Goal: Task Accomplishment & Management: Use online tool/utility

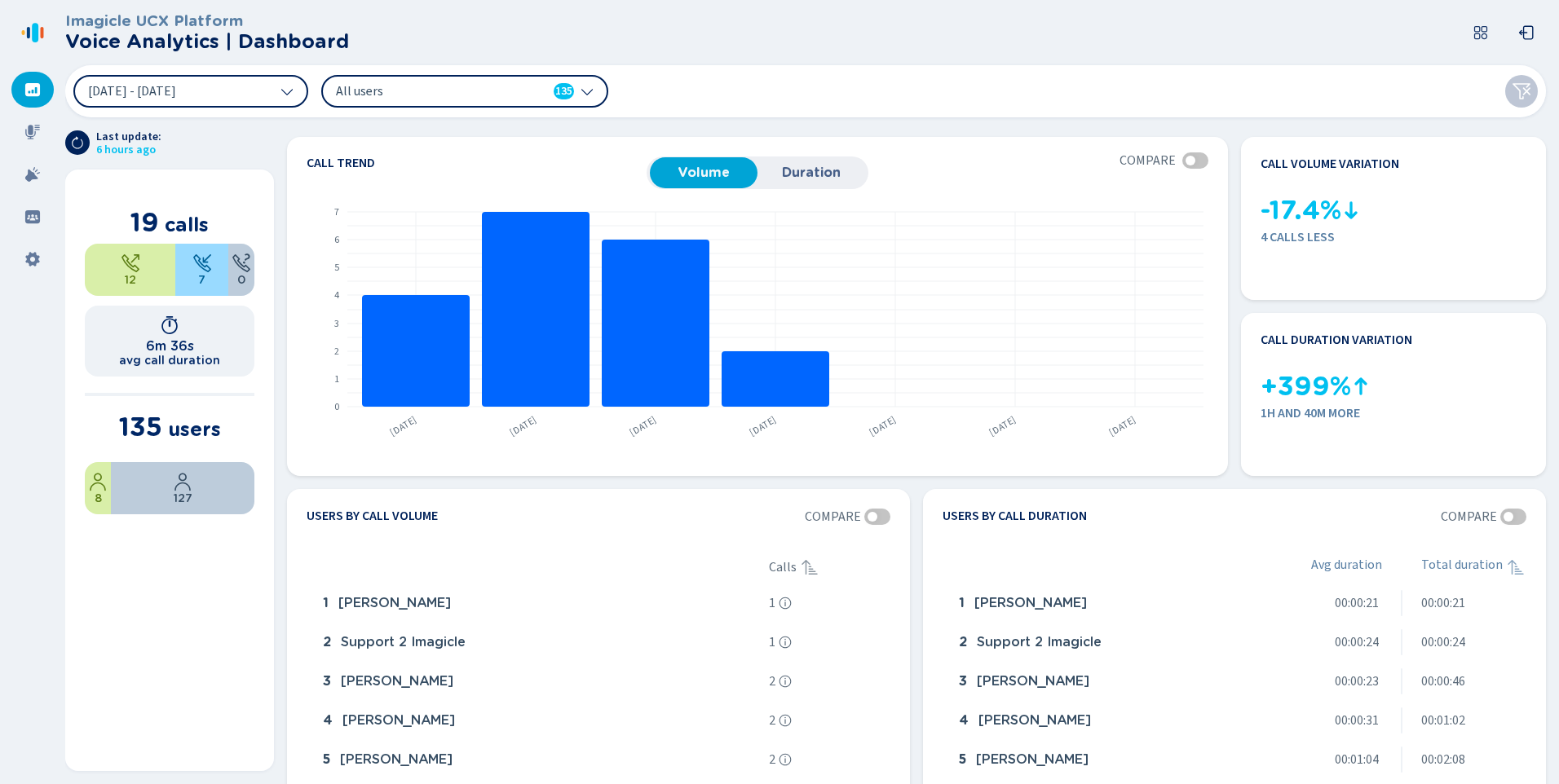
click at [37, 35] on icon at bounding box center [35, 32] width 7 height 20
click at [141, 30] on h2 "Voice Analytics | Dashboard" at bounding box center [207, 42] width 284 height 23
click at [251, 95] on button "[DATE] - [DATE]" at bounding box center [191, 91] width 235 height 32
drag, startPoint x: 804, startPoint y: 89, endPoint x: 608, endPoint y: 92, distance: 196.0
click at [800, 89] on div "[DATE] - [DATE] All users 135" at bounding box center [806, 91] width 1481 height 52
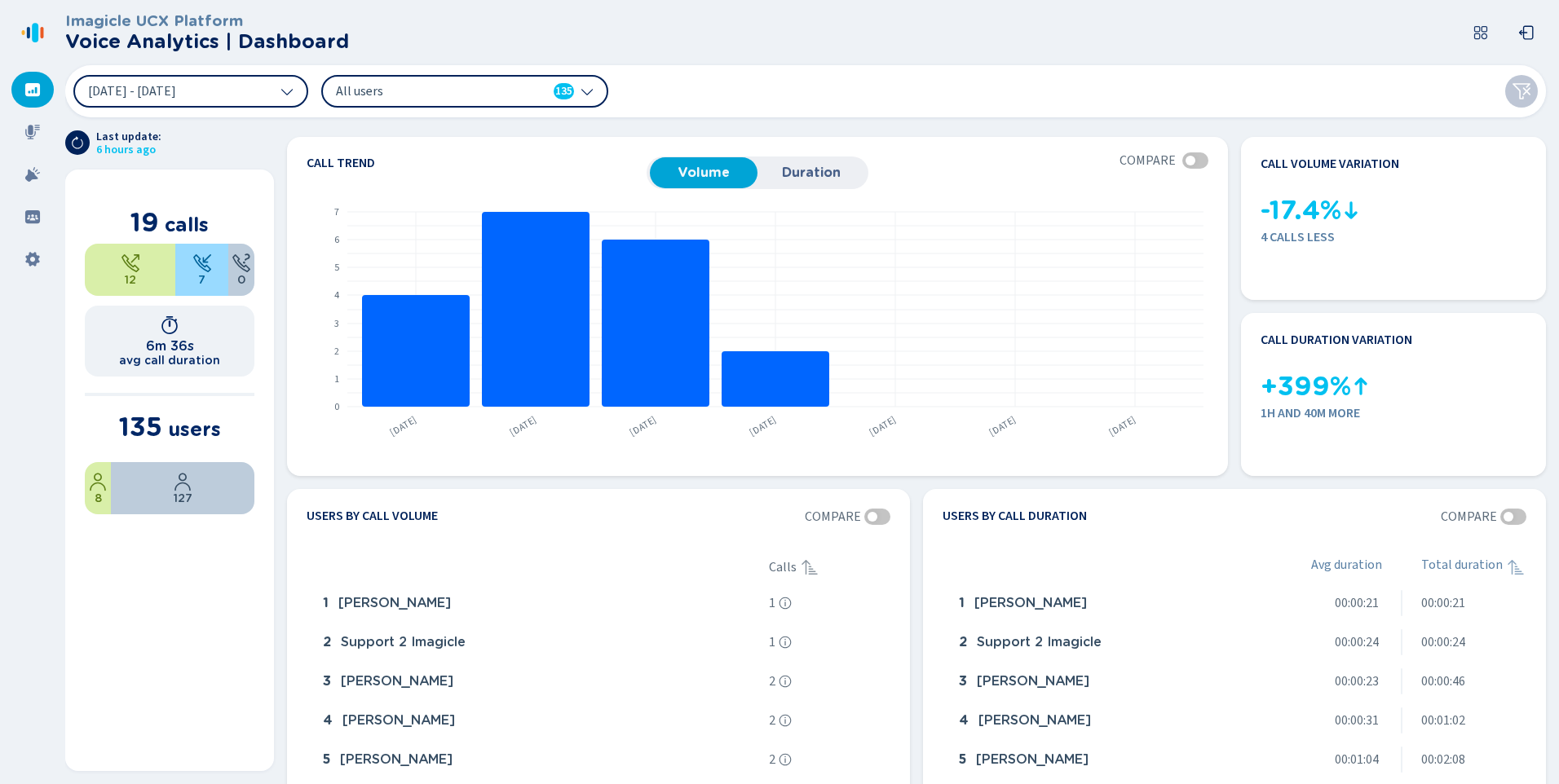
click at [594, 91] on div "All users 135" at bounding box center [464, 91] width 287 height 32
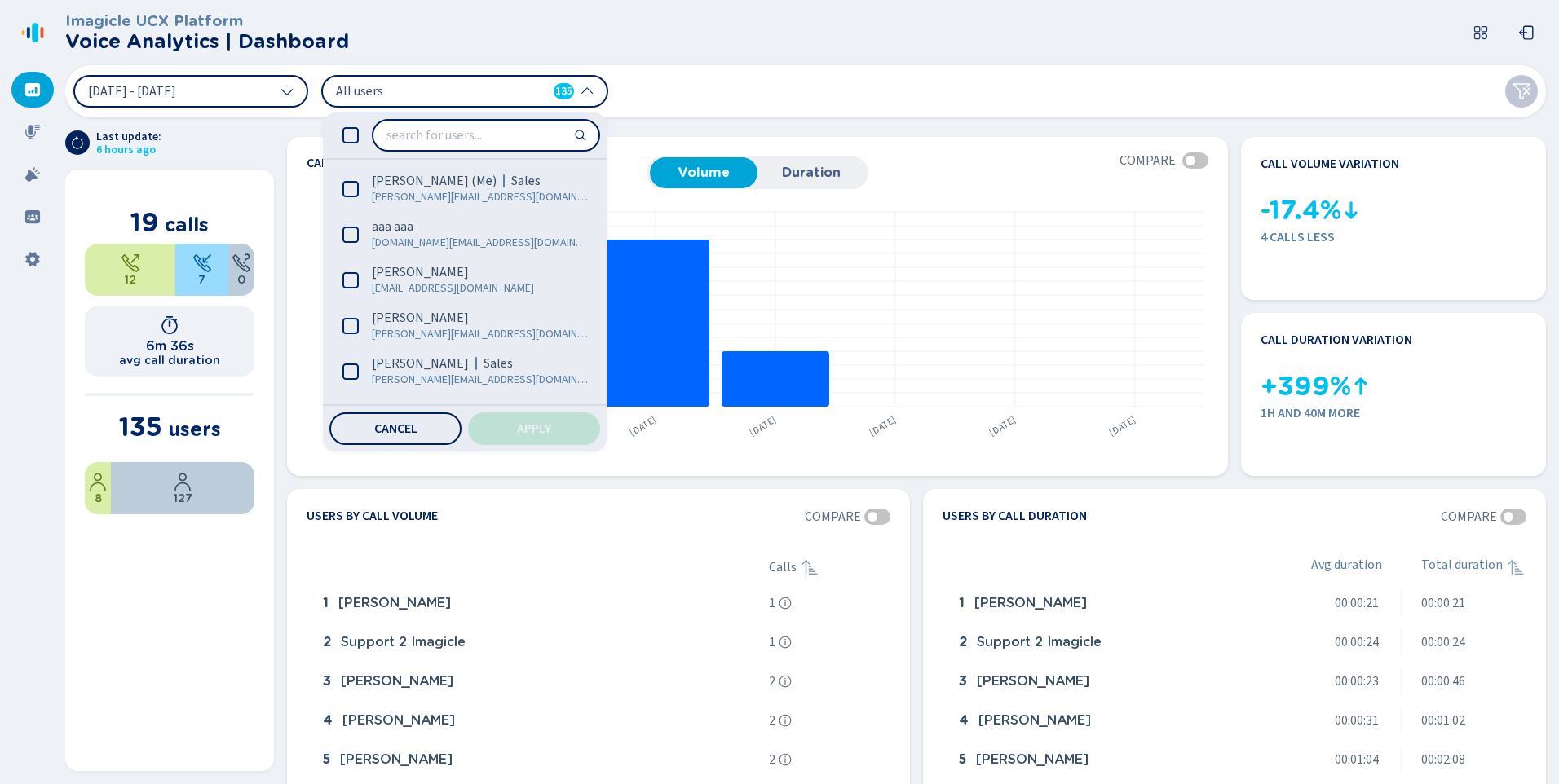
click at [719, 61] on header "Imagicle UCX Platform Voice Analytics | Dashboard" at bounding box center [809, 32] width 1488 height 65
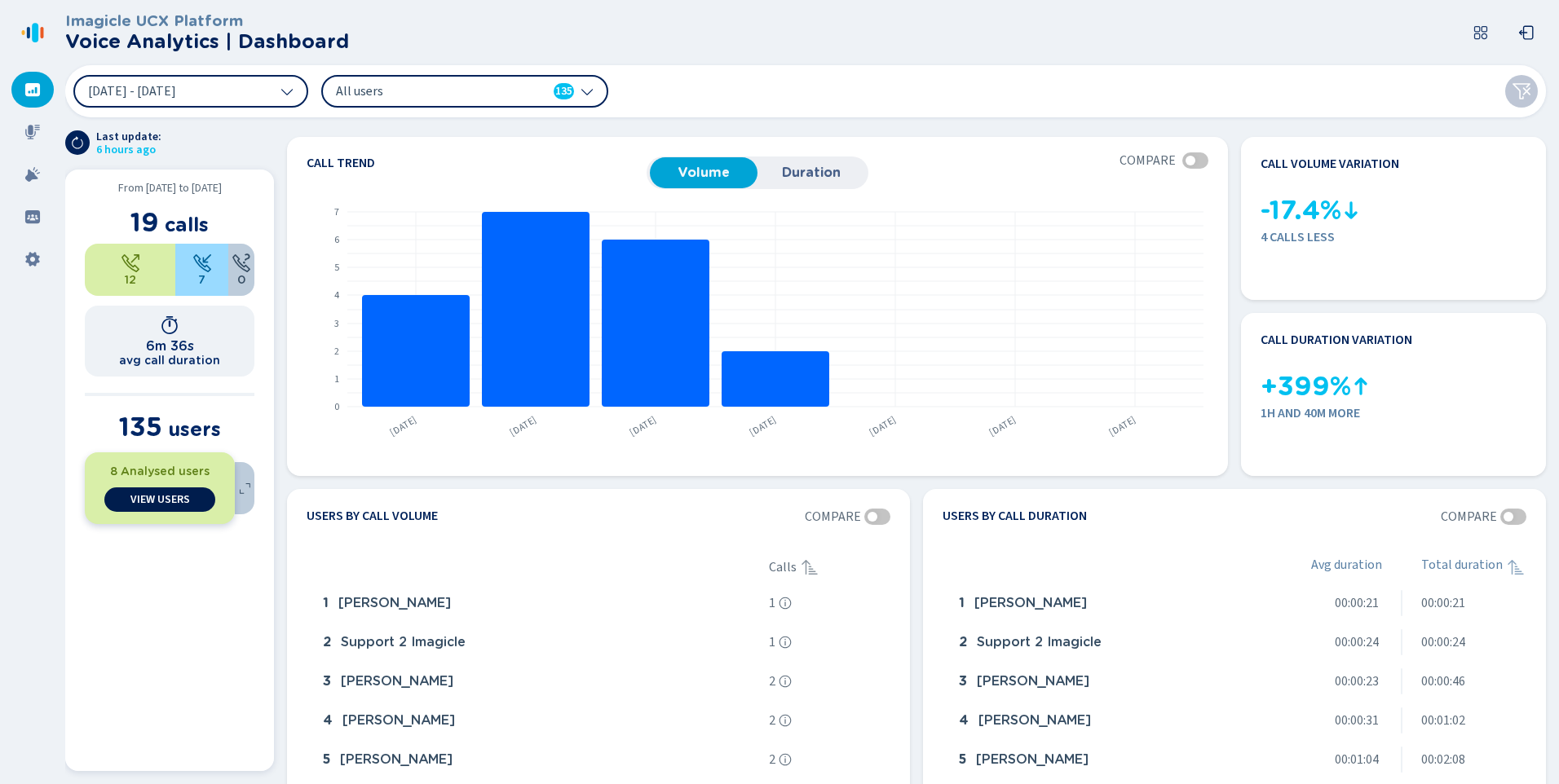
click at [133, 504] on span "View Users" at bounding box center [160, 500] width 60 height 13
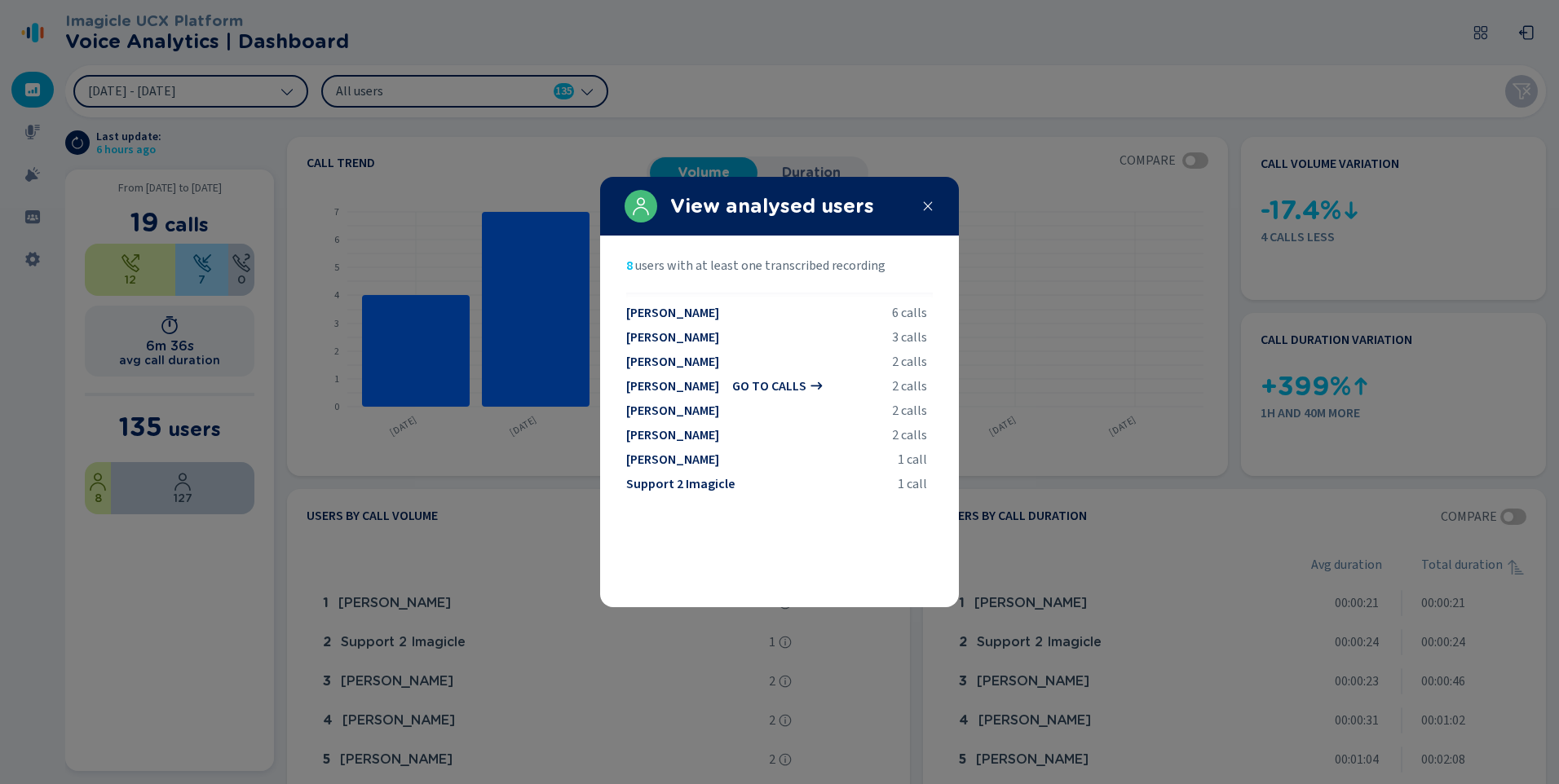
click at [777, 388] on span "go to calls" at bounding box center [769, 387] width 74 height 15
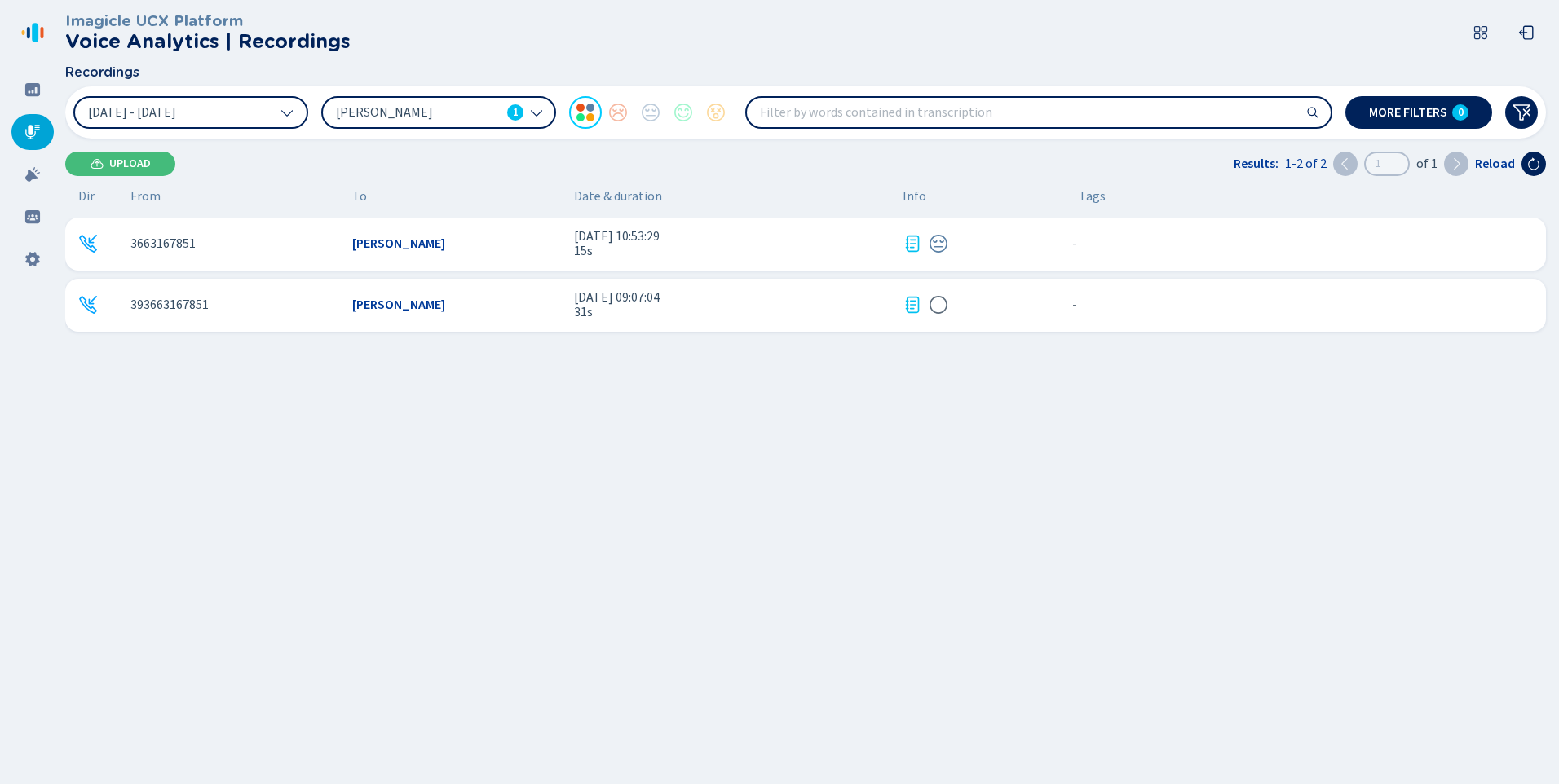
click at [700, 241] on span "[DATE] 10:53:29" at bounding box center [732, 236] width 316 height 15
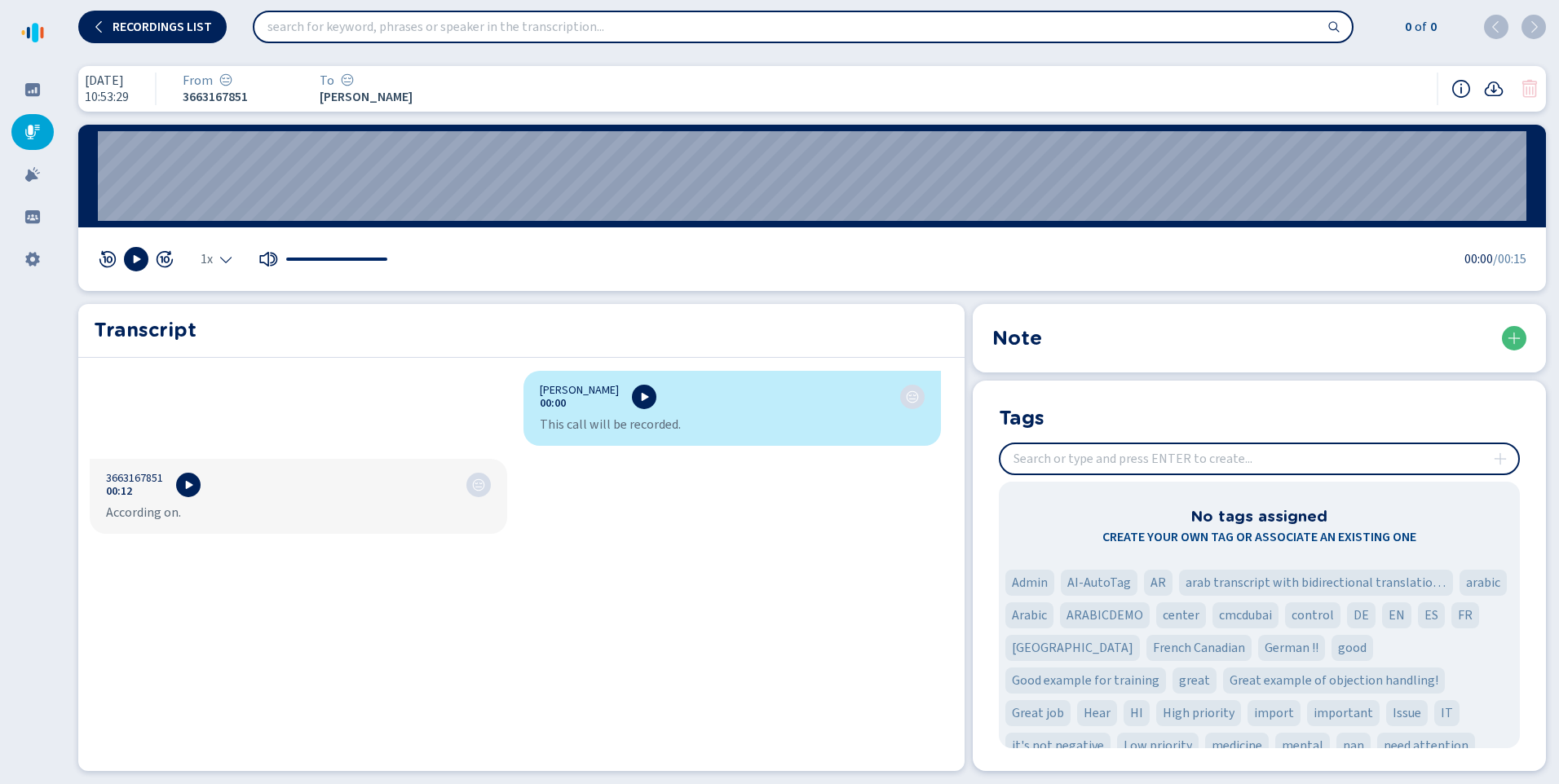
click at [42, 126] on div at bounding box center [32, 132] width 43 height 36
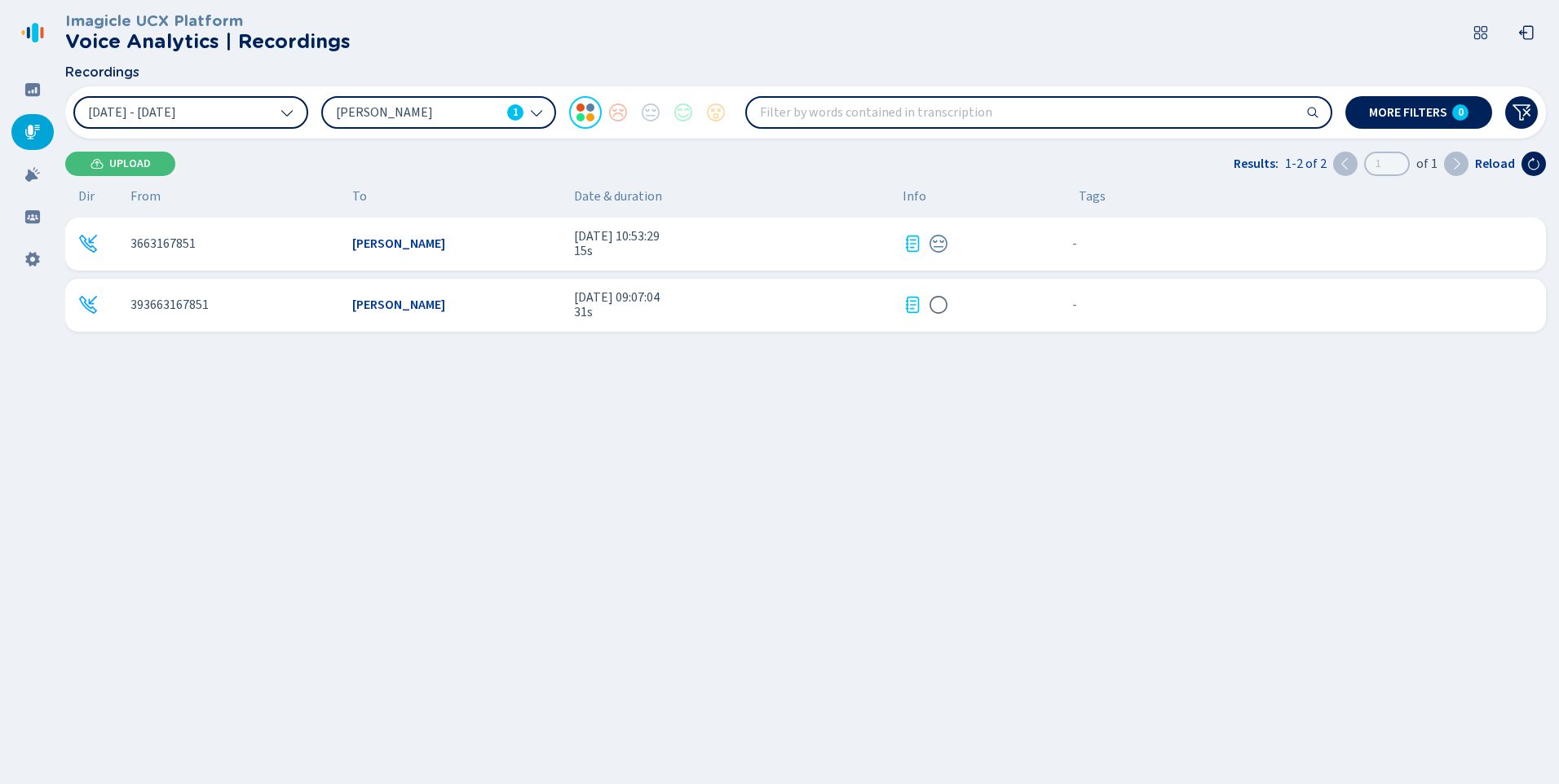
click at [276, 110] on button "[DATE] - [DATE]" at bounding box center [191, 113] width 235 height 32
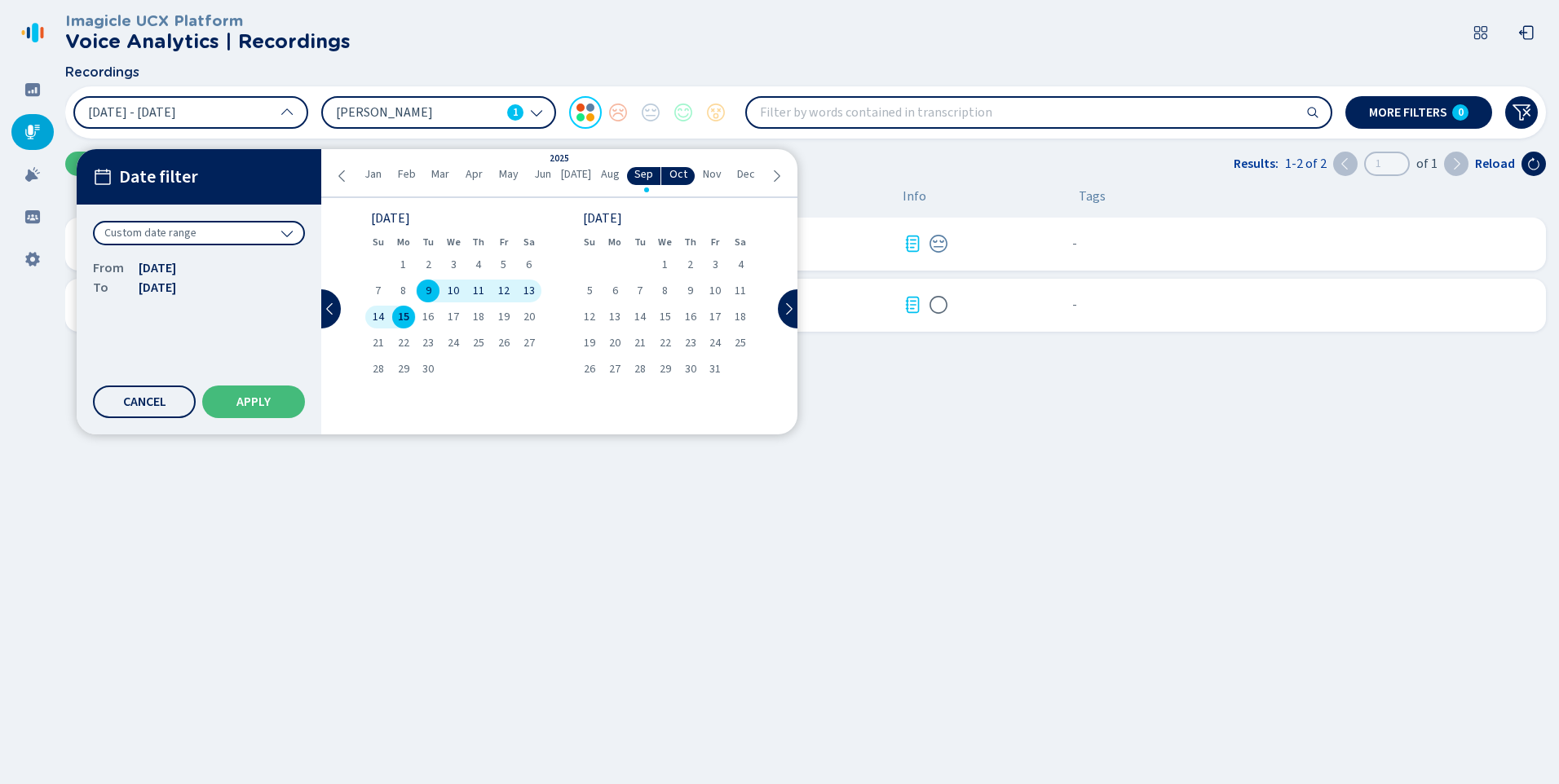
click at [506, 174] on span "May" at bounding box center [509, 175] width 20 height 13
click at [674, 172] on span "Oct" at bounding box center [678, 175] width 18 height 13
click at [501, 113] on div "[PERSON_NAME] 1" at bounding box center [429, 112] width 187 height 18
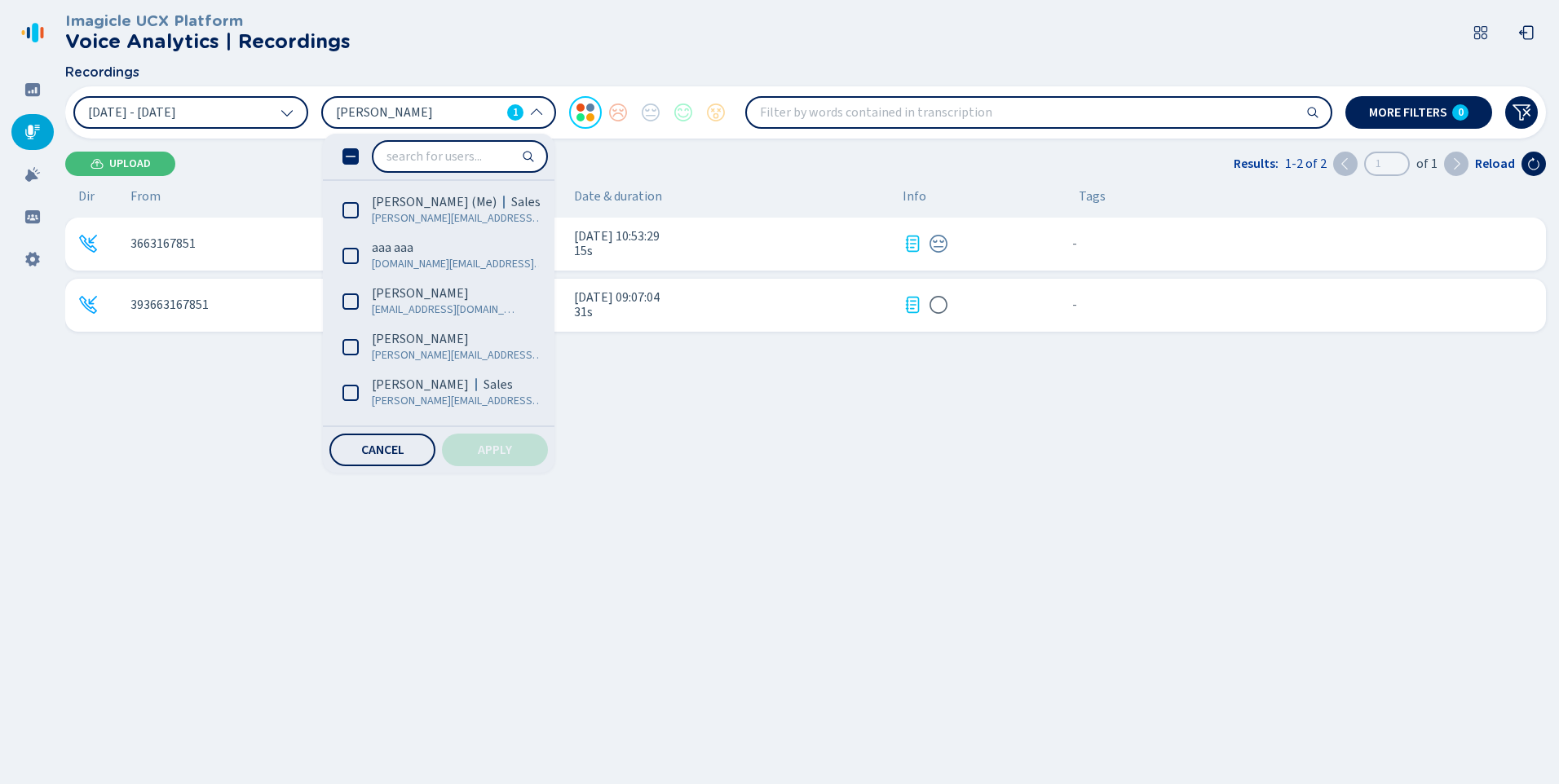
click at [355, 154] on icon at bounding box center [350, 156] width 16 height 16
click at [358, 158] on icon at bounding box center [350, 156] width 16 height 16
click at [419, 159] on input "search" at bounding box center [460, 156] width 173 height 29
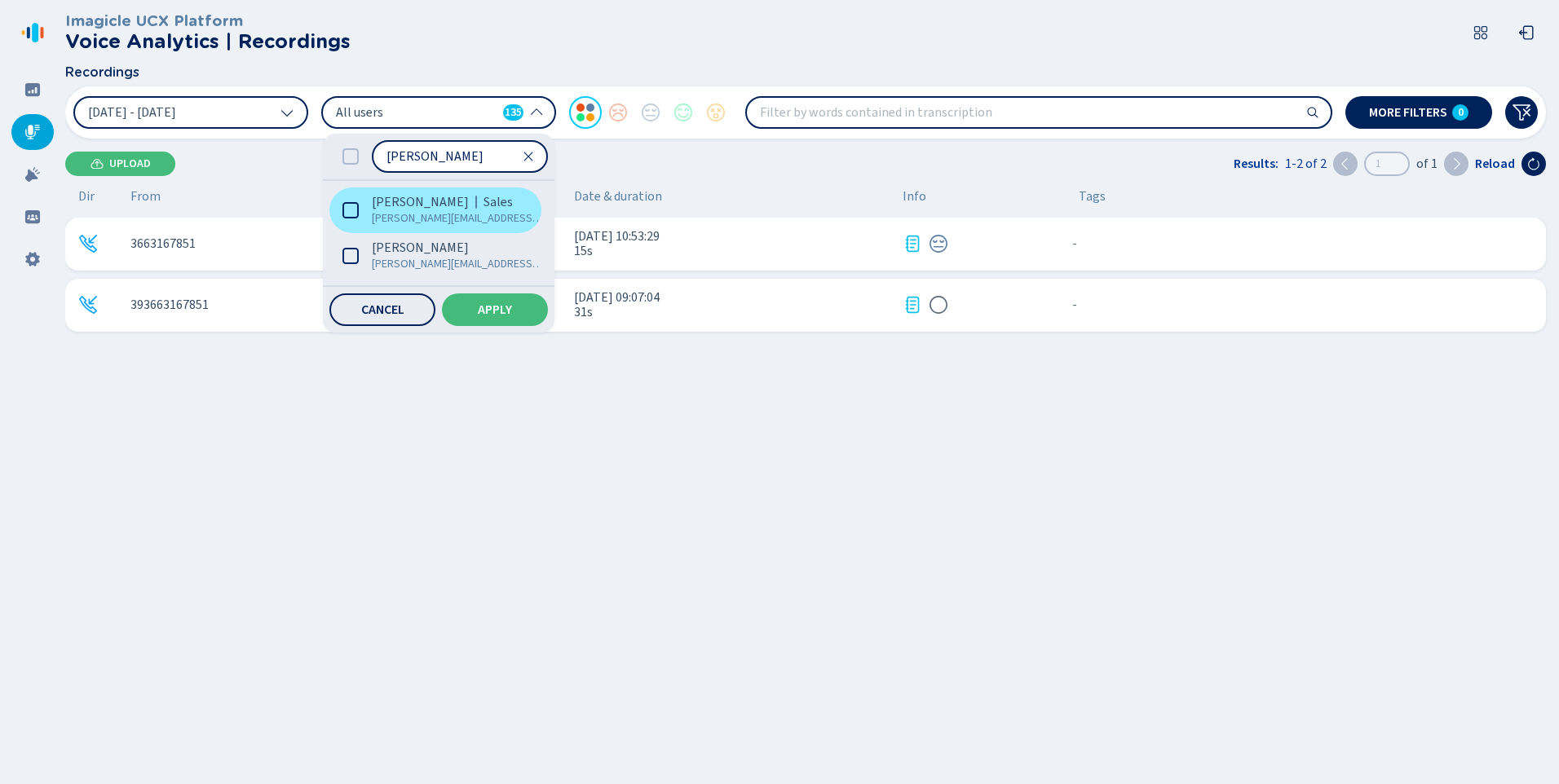
type input "[PERSON_NAME]"
click at [344, 211] on icon at bounding box center [350, 210] width 16 height 16
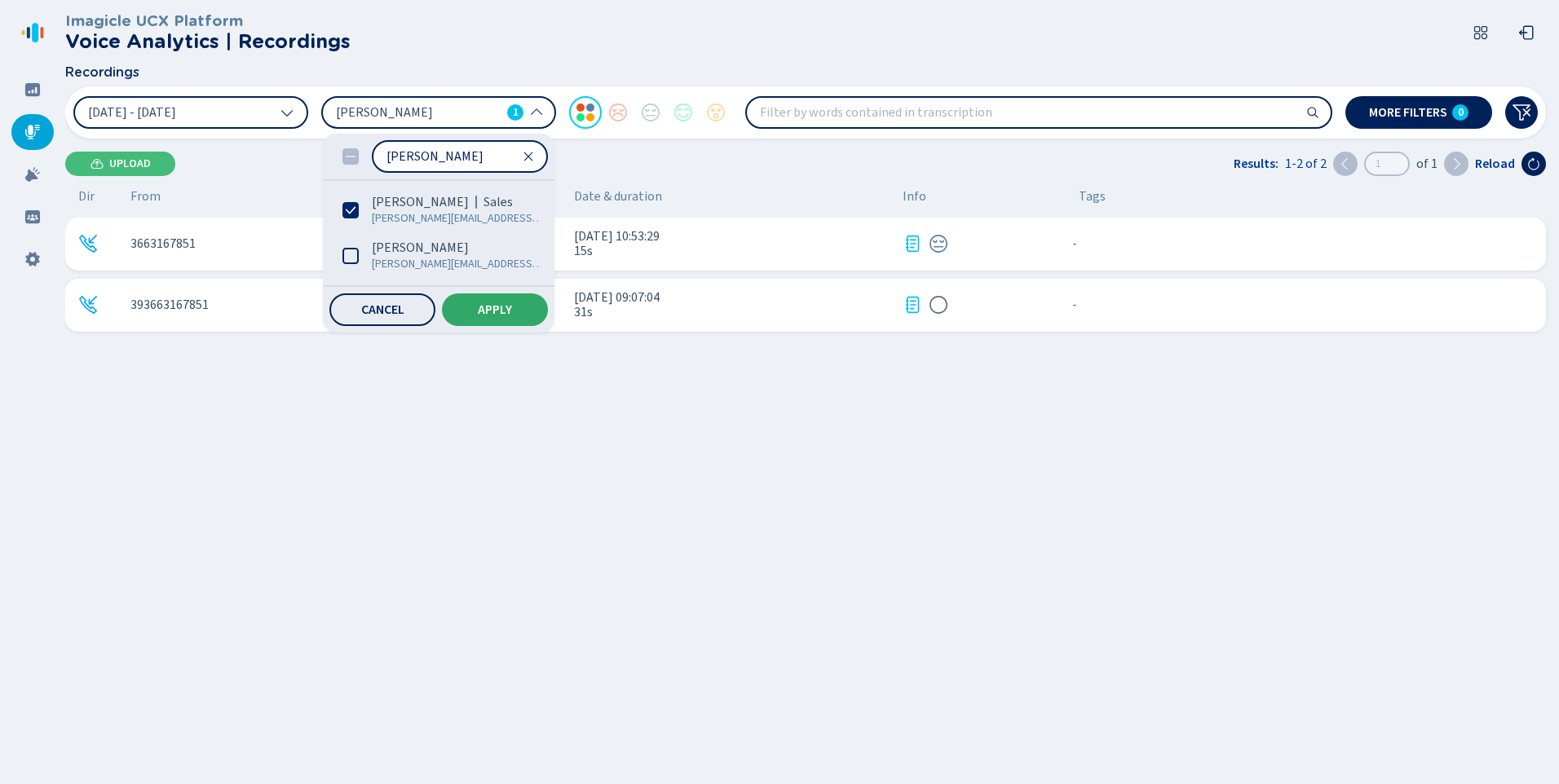
click at [494, 304] on span "Apply" at bounding box center [495, 310] width 34 height 13
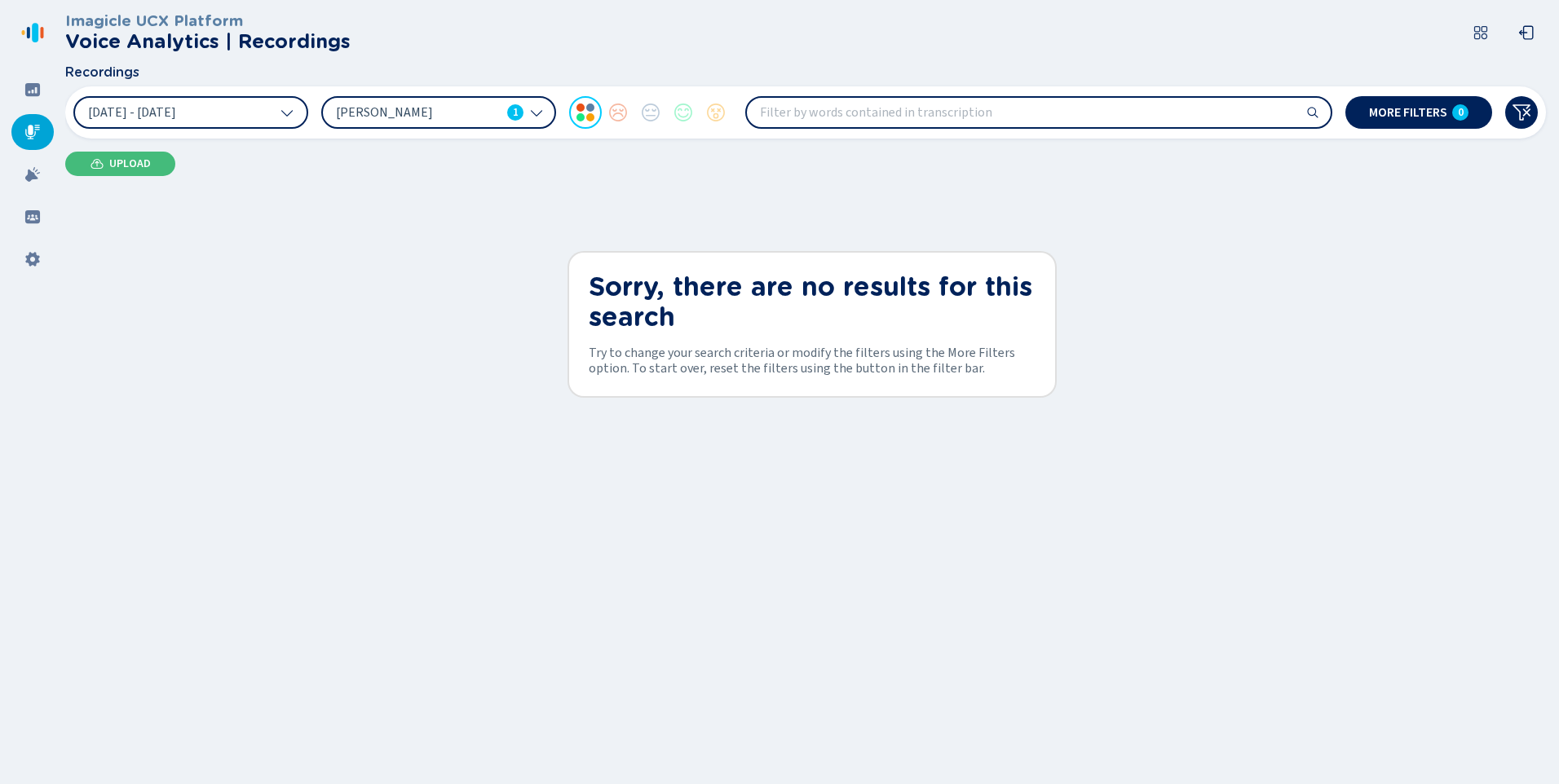
click at [373, 114] on span "[PERSON_NAME]" at bounding box center [418, 112] width 165 height 18
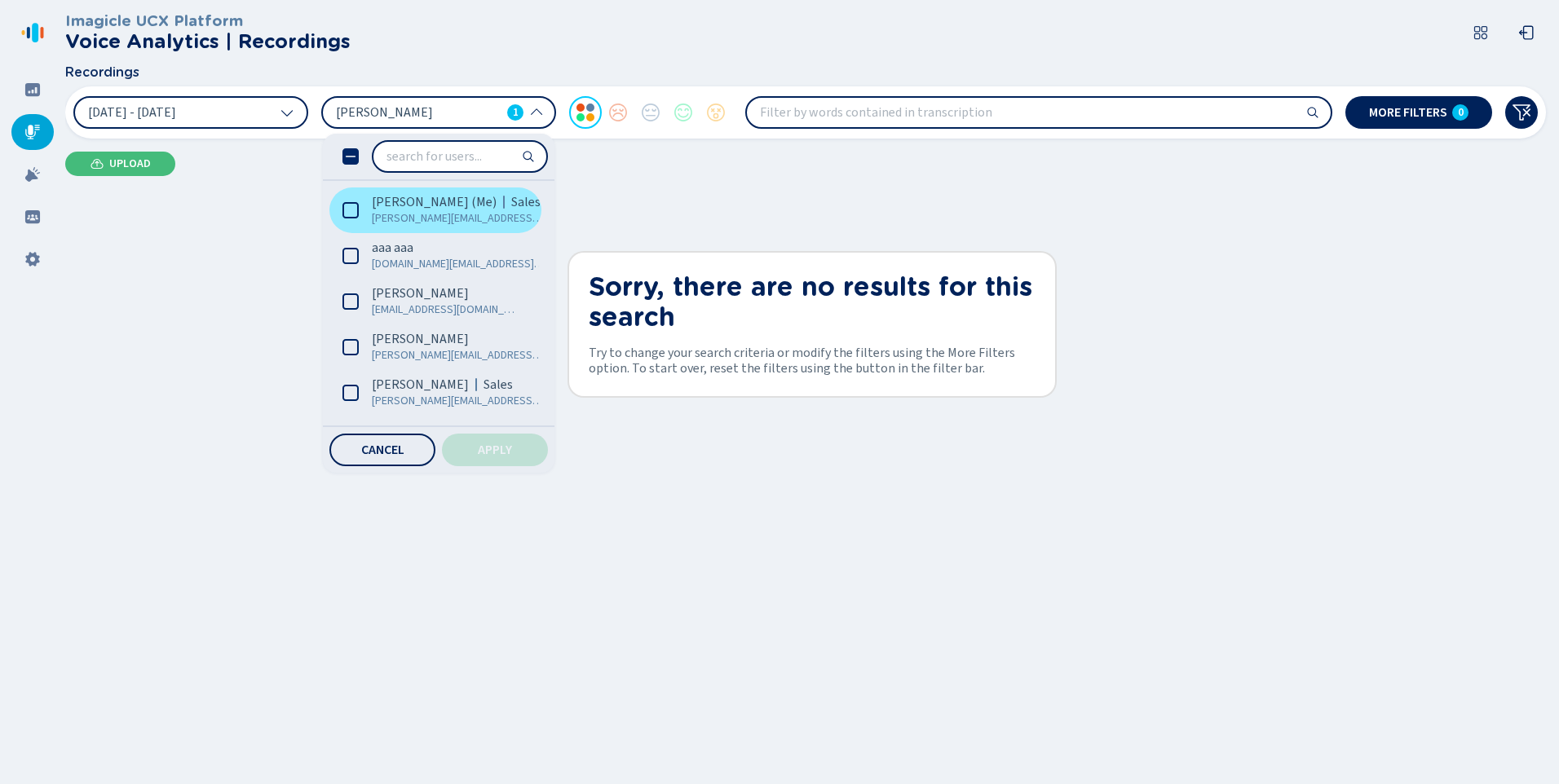
click at [352, 211] on icon at bounding box center [350, 210] width 16 height 16
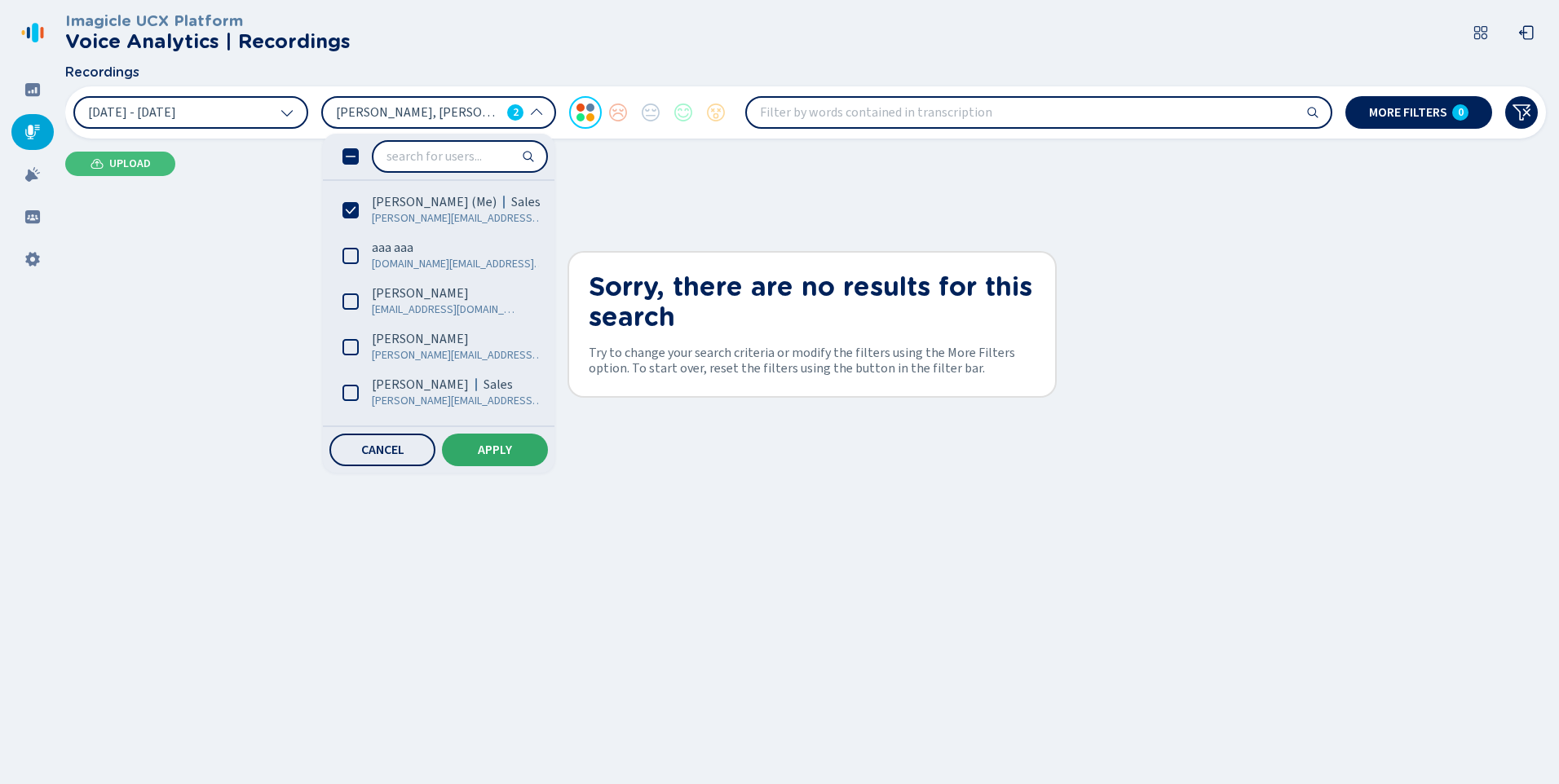
click at [493, 454] on span "Apply" at bounding box center [495, 450] width 34 height 13
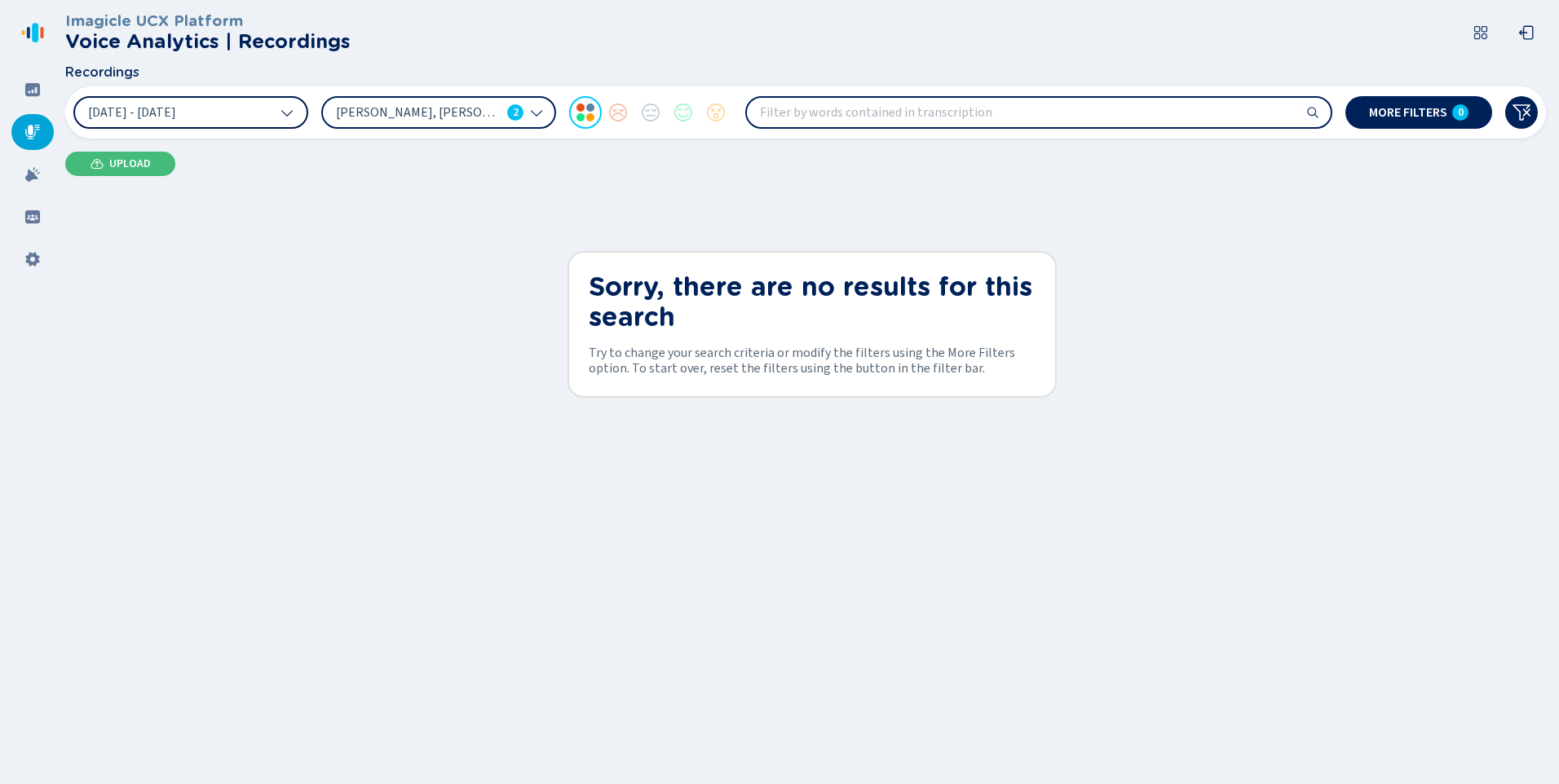
click at [274, 112] on button "[DATE] - [DATE]" at bounding box center [191, 113] width 235 height 32
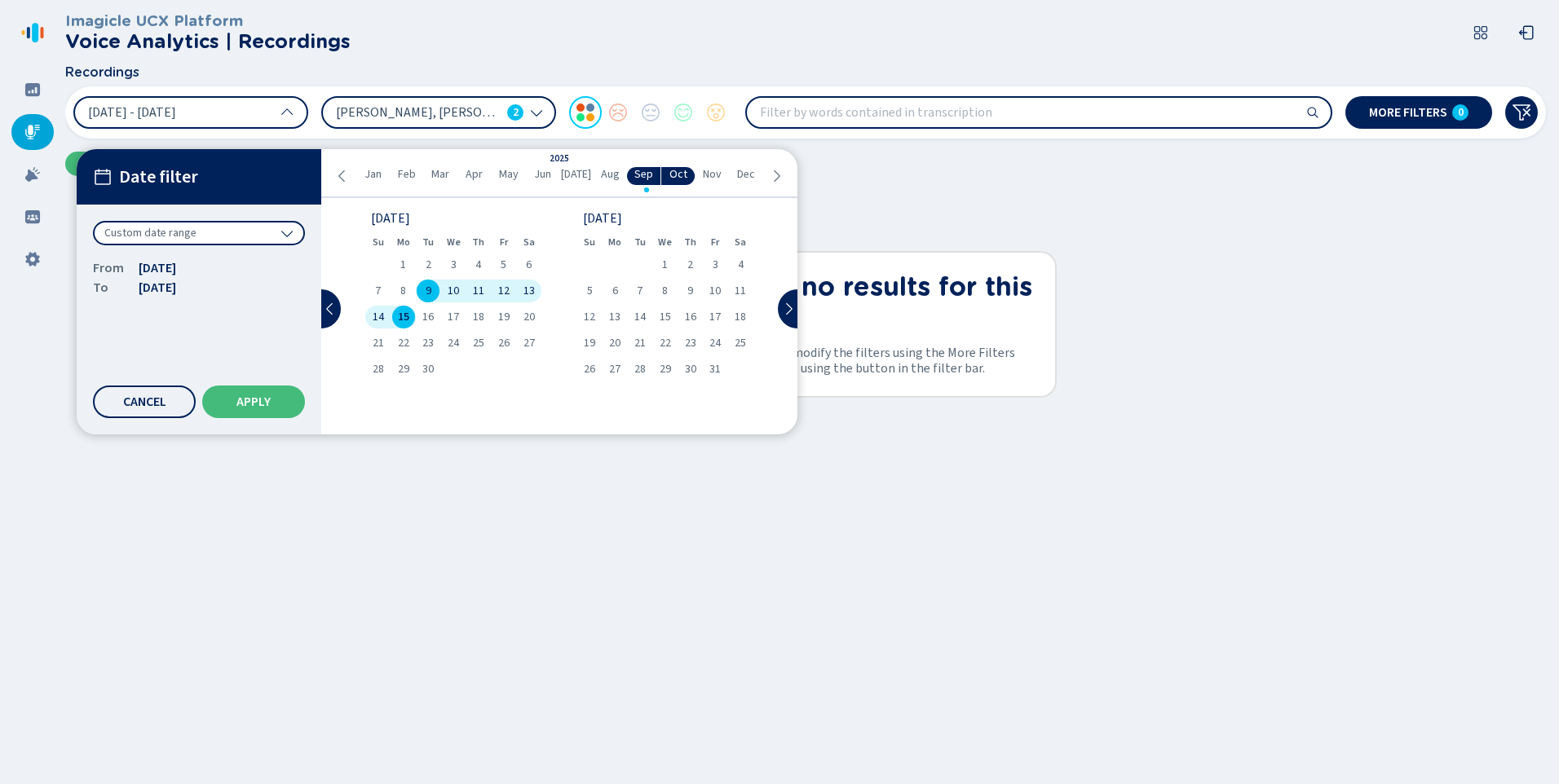
click at [405, 178] on span "Feb" at bounding box center [407, 175] width 18 height 13
click at [452, 253] on div "1" at bounding box center [453, 265] width 26 height 23
click at [741, 175] on span "Dec" at bounding box center [745, 175] width 18 height 13
click at [650, 178] on span "Sep" at bounding box center [644, 175] width 19 height 13
click at [406, 311] on span "15" at bounding box center [404, 317] width 11 height 11
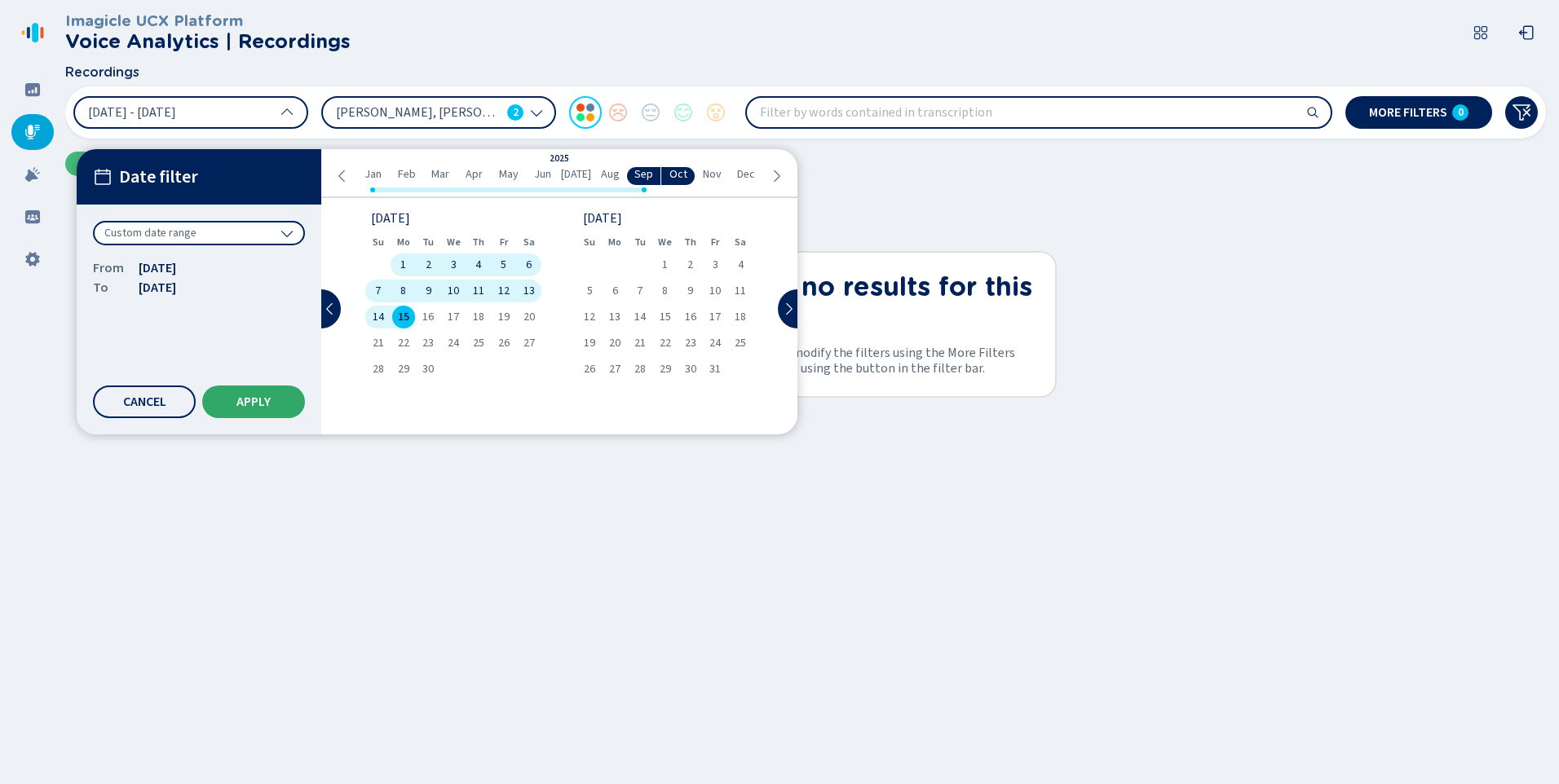
click at [255, 405] on span "Apply" at bounding box center [254, 402] width 34 height 13
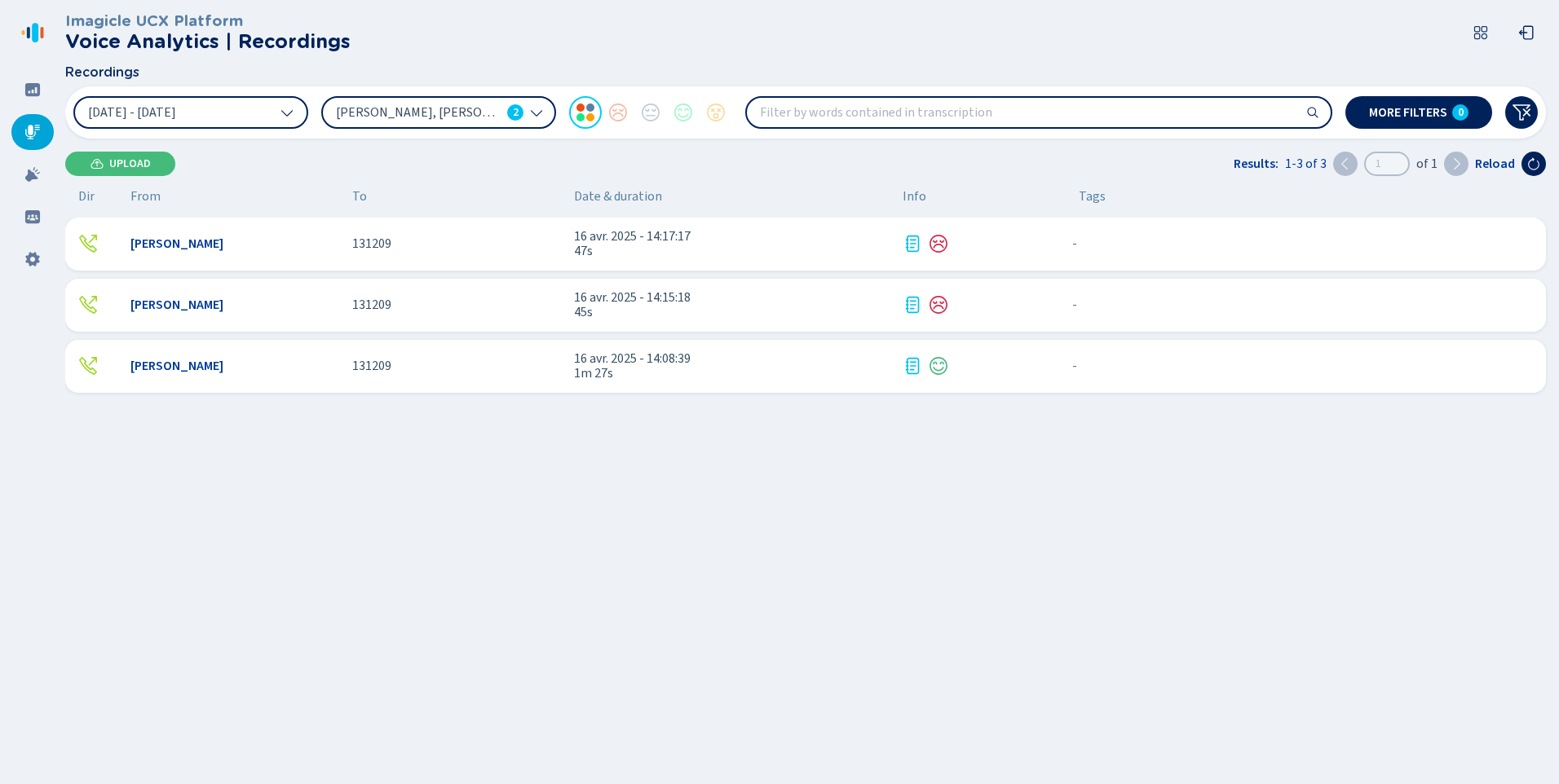
click at [275, 241] on div "[PERSON_NAME]" at bounding box center [235, 244] width 209 height 15
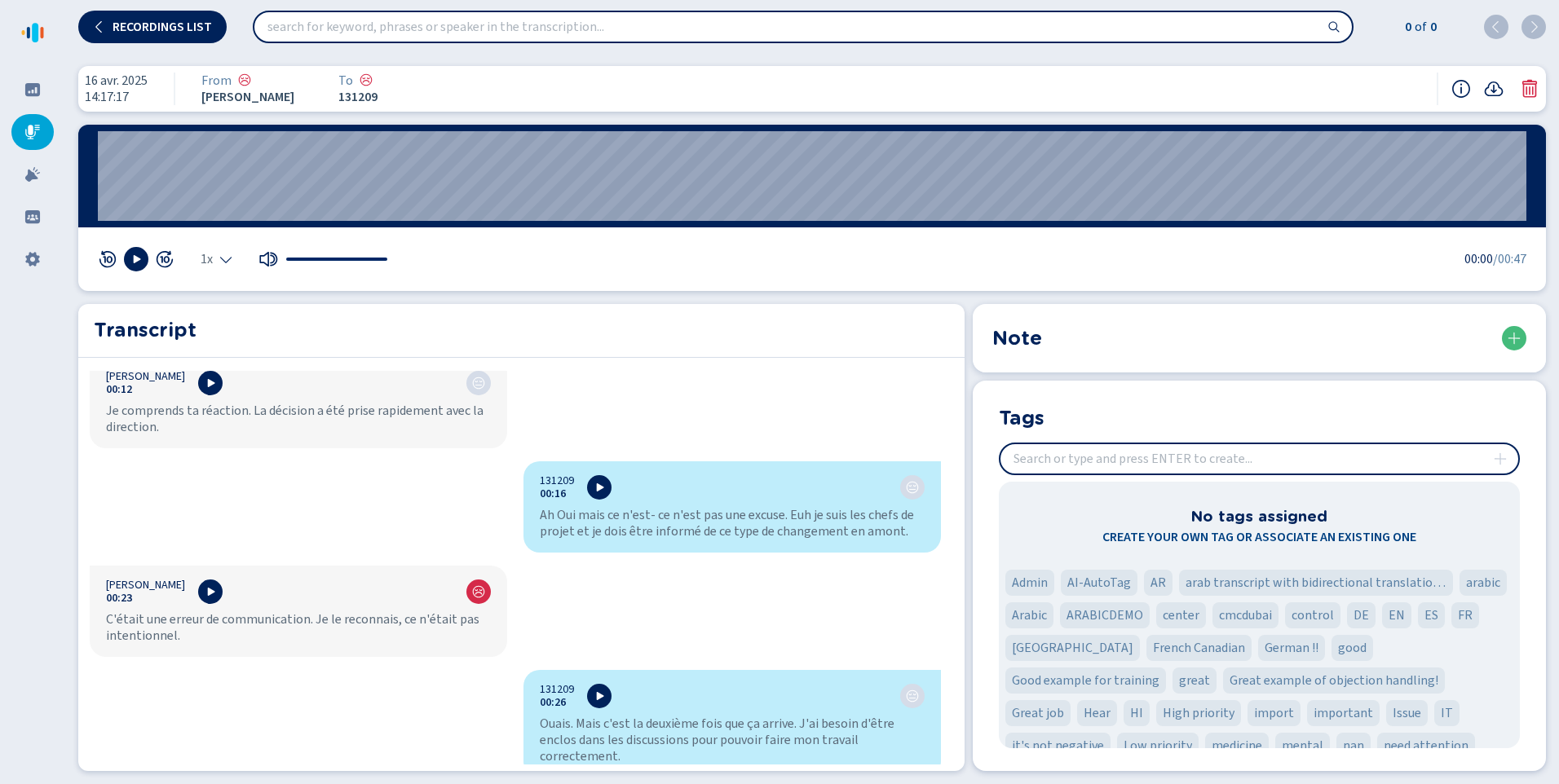
scroll to position [163, 0]
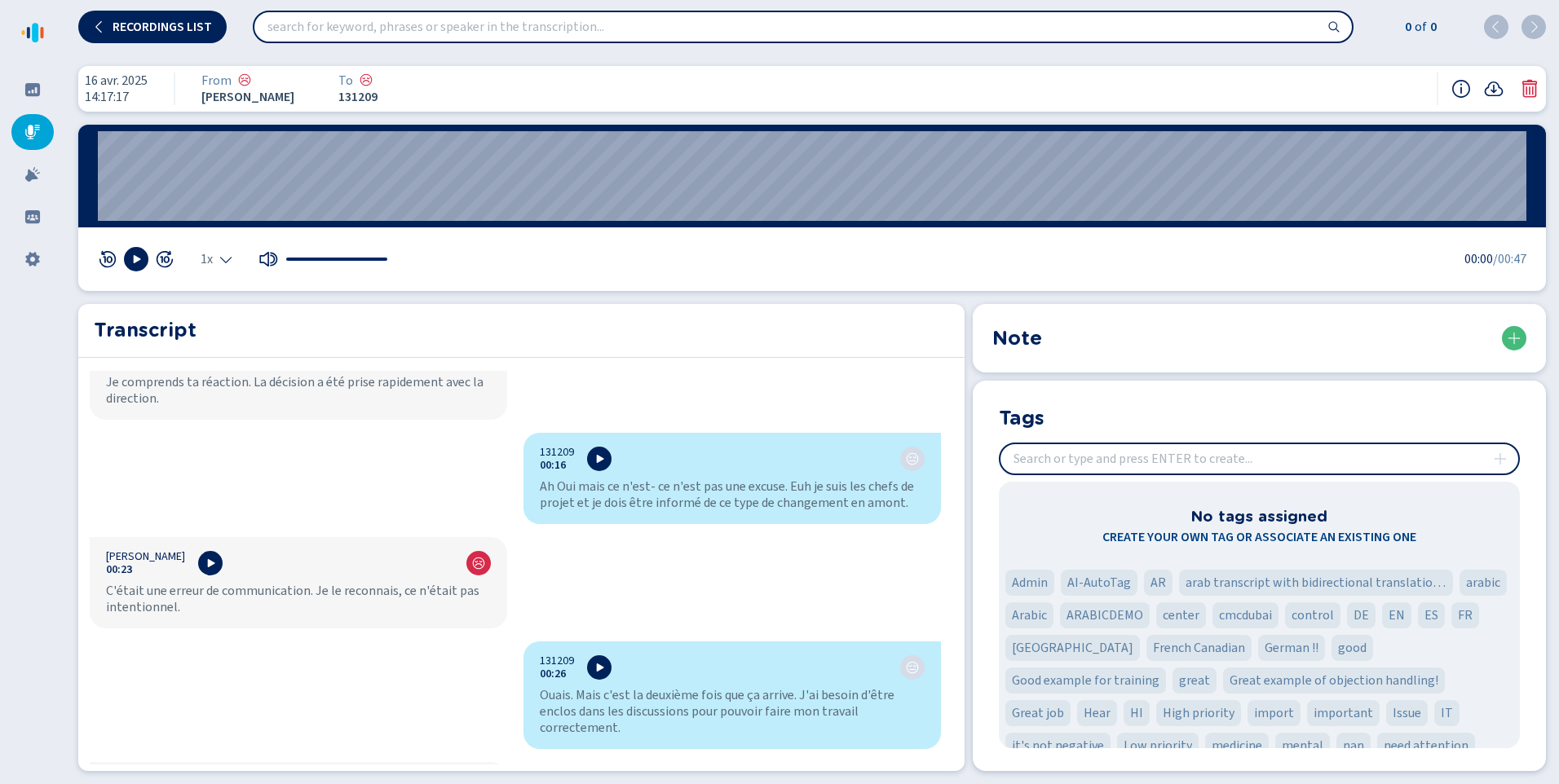
drag, startPoint x: 236, startPoint y: 78, endPoint x: 248, endPoint y: 78, distance: 12.0
click at [248, 78] on div "From" at bounding box center [250, 81] width 97 height 15
click at [598, 459] on icon at bounding box center [600, 459] width 13 height 13
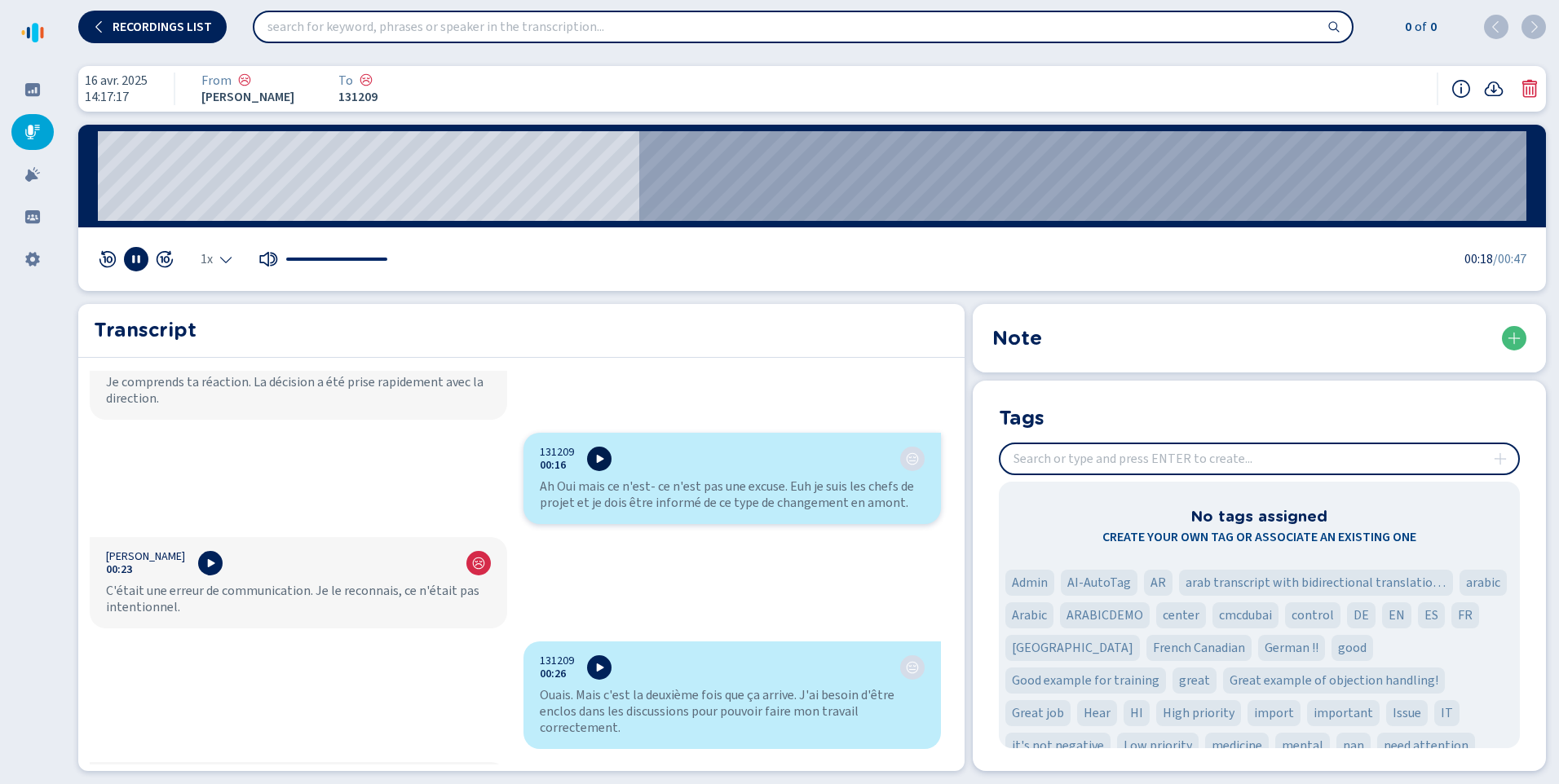
click at [599, 456] on icon at bounding box center [600, 459] width 13 height 13
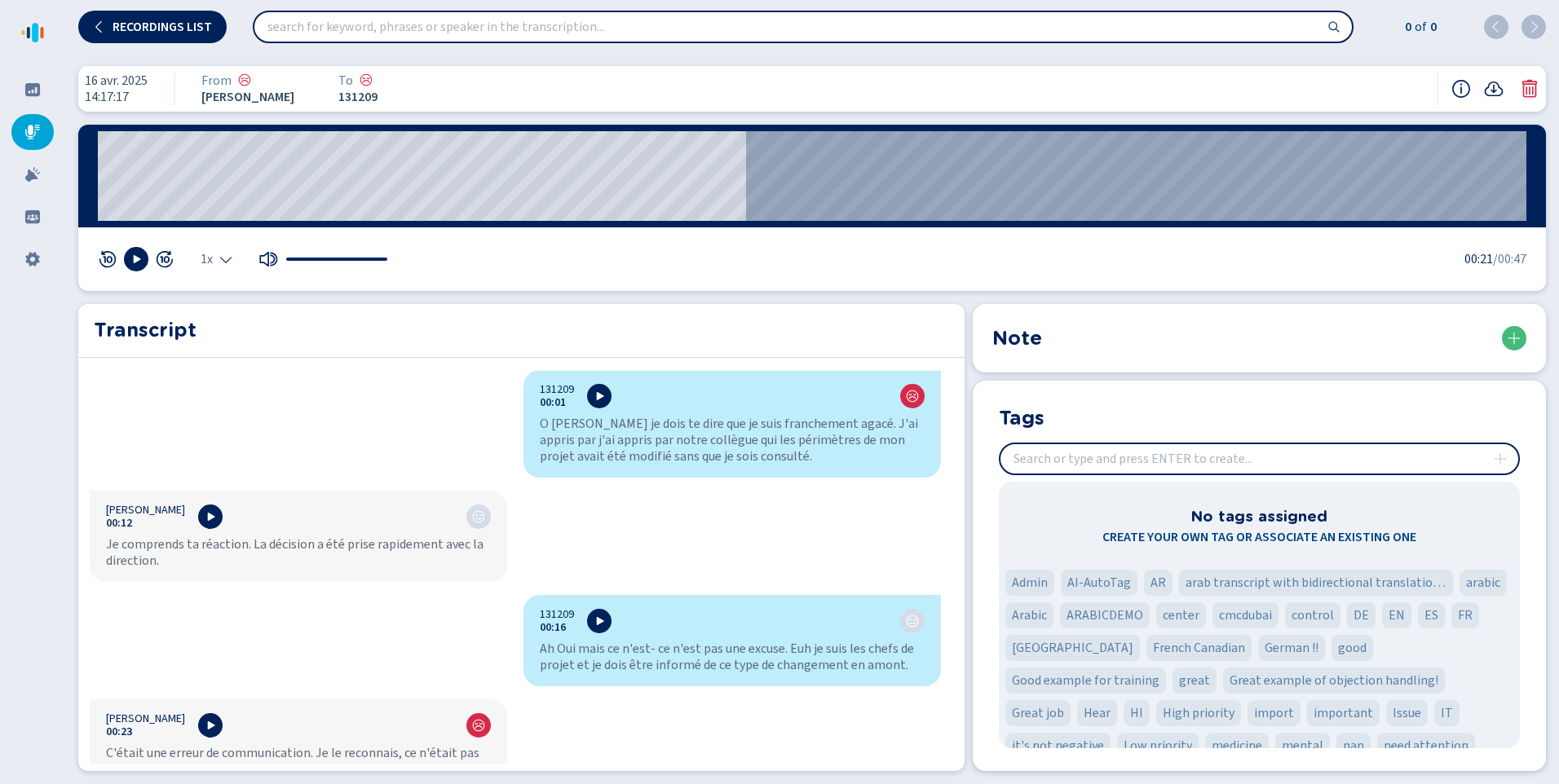
scroll to position [0, 0]
click at [34, 175] on icon at bounding box center [33, 175] width 15 height 15
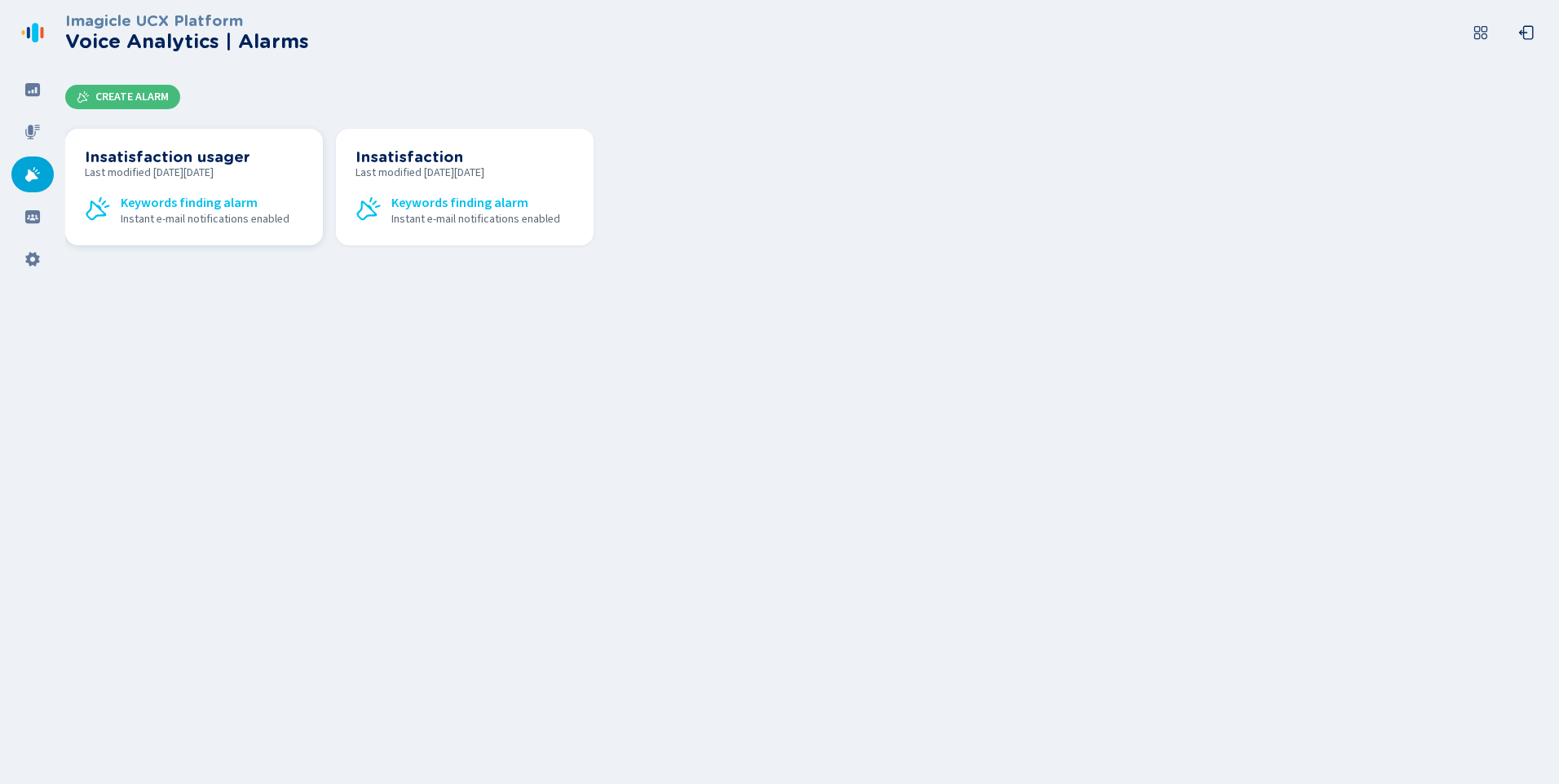
click at [191, 174] on span "Last modified [DATE][DATE]" at bounding box center [194, 173] width 219 height 13
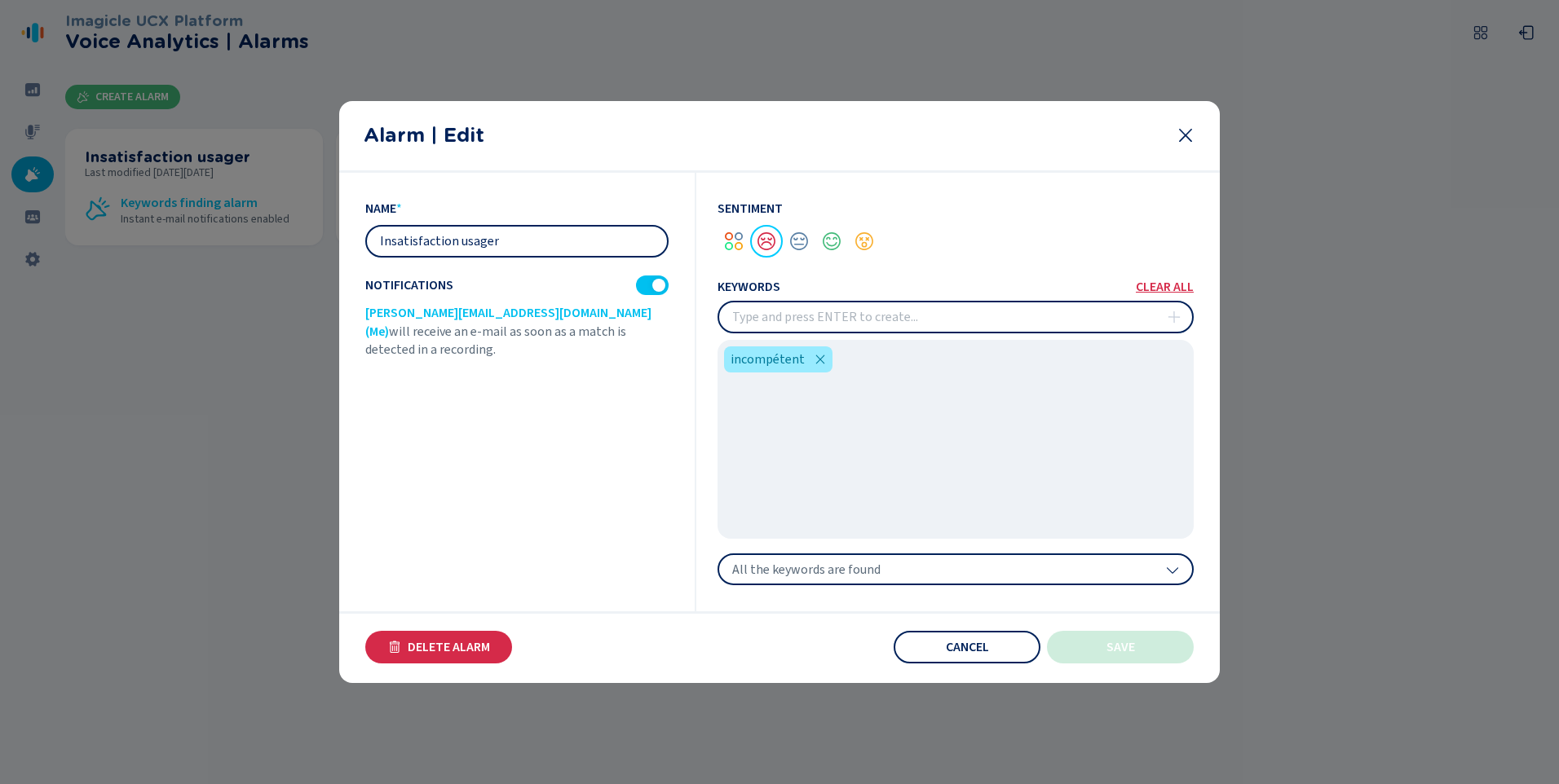
drag, startPoint x: 502, startPoint y: 240, endPoint x: 335, endPoint y: 244, distance: 167.0
click at [335, 244] on div "Alarm | Edit name * Insatisfaction usager Notifications [PERSON_NAME][EMAIL_ADD…" at bounding box center [780, 392] width 1559 height 784
click at [494, 414] on div "name * Insatisfaction usager Notifications [PERSON_NAME][EMAIL_ADDRESS][DOMAIN_…" at bounding box center [531, 392] width 331 height 440
click at [1185, 145] on icon at bounding box center [1185, 135] width 20 height 20
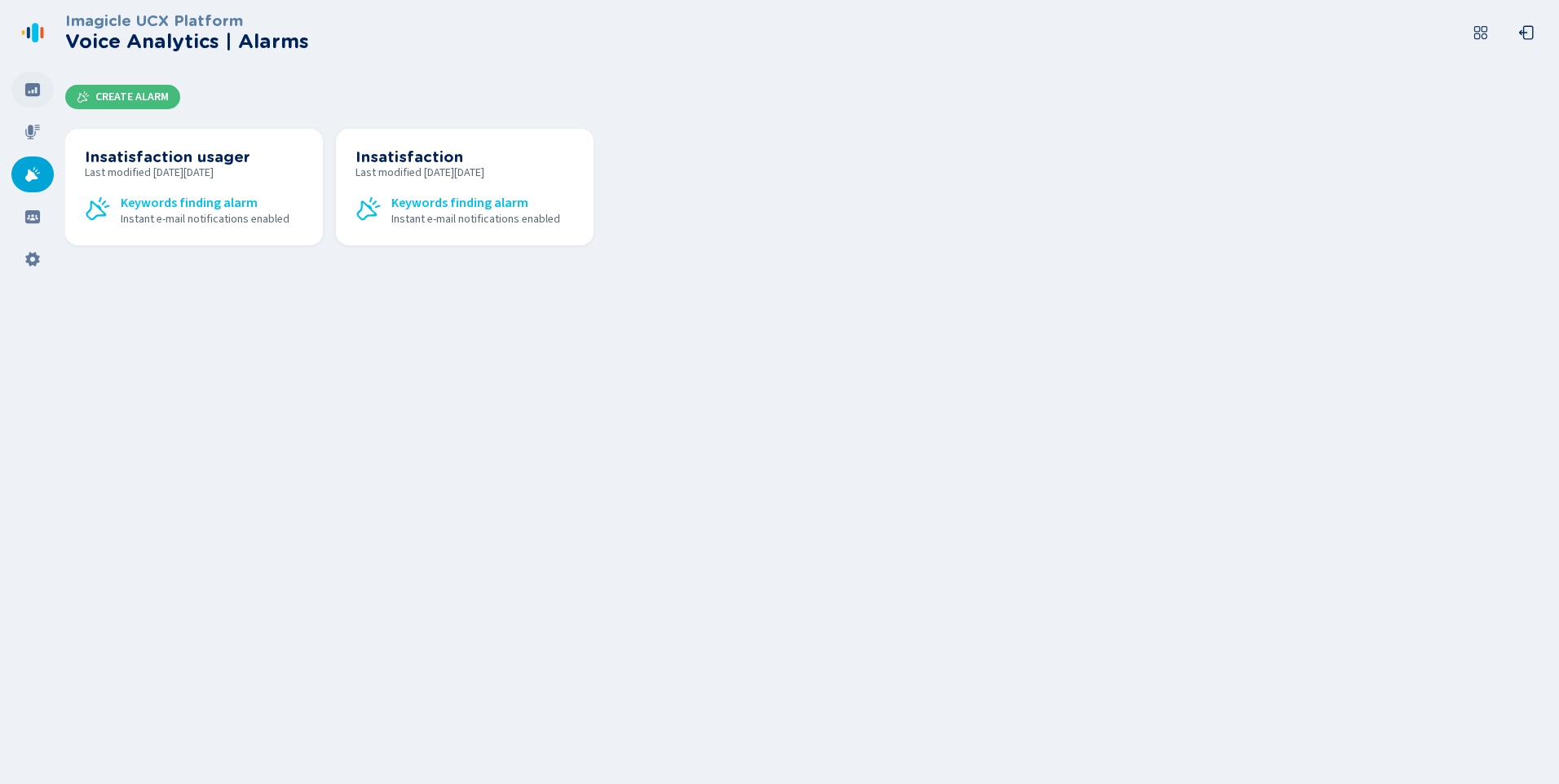
click at [22, 90] on div at bounding box center [32, 90] width 43 height 36
